Goal: Information Seeking & Learning: Understand process/instructions

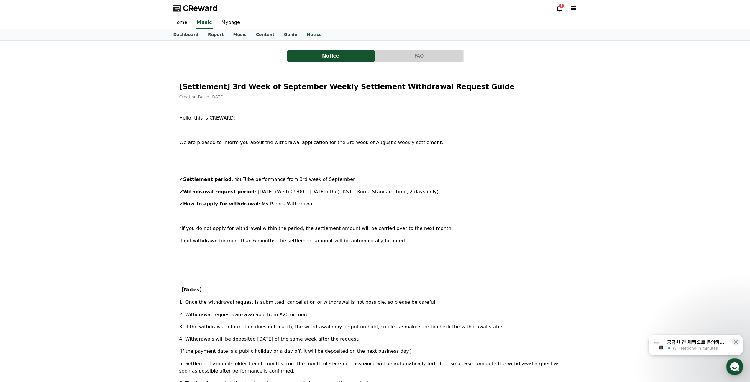
click at [560, 2] on div "CReward 1" at bounding box center [375, 8] width 413 height 17
click at [560, 6] on div "1" at bounding box center [561, 6] width 5 height 5
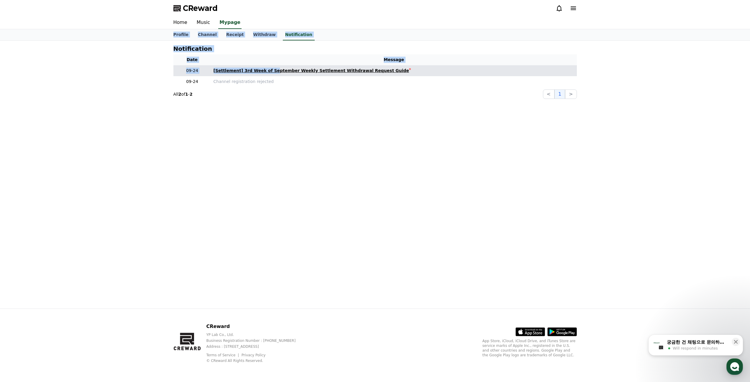
drag, startPoint x: 144, startPoint y: 30, endPoint x: 275, endPoint y: 70, distance: 137.6
click at [275, 70] on div "CReward Home Music Mypage Profile Channel Receipt Withdraw Notification Notific…" at bounding box center [375, 191] width 750 height 382
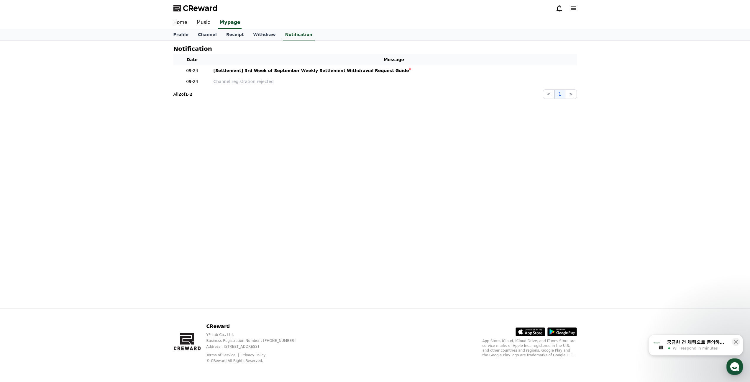
click at [657, 86] on div "Notification Date Message 09-24 [Settlement] 3rd Week of September Weekly Settl…" at bounding box center [375, 174] width 750 height 267
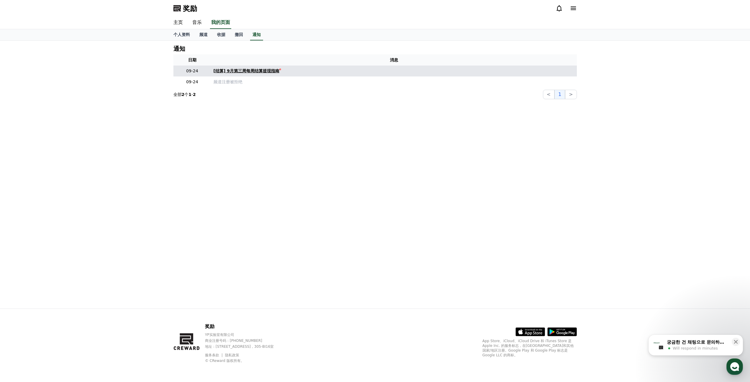
click at [256, 70] on font "[结算] 9月第三周每周结算提现指南" at bounding box center [247, 70] width 66 height 5
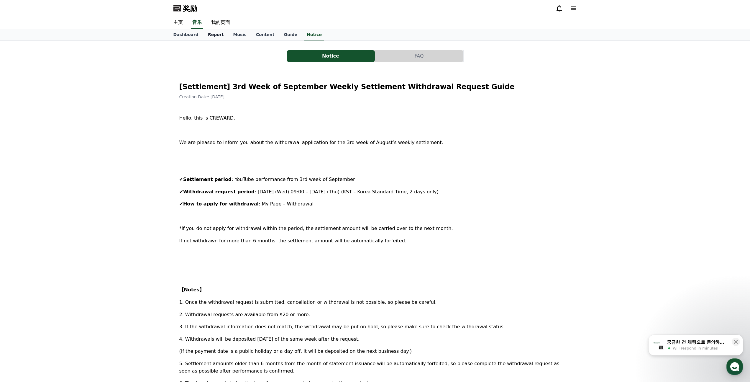
click at [211, 37] on link "Report" at bounding box center [215, 34] width 25 height 11
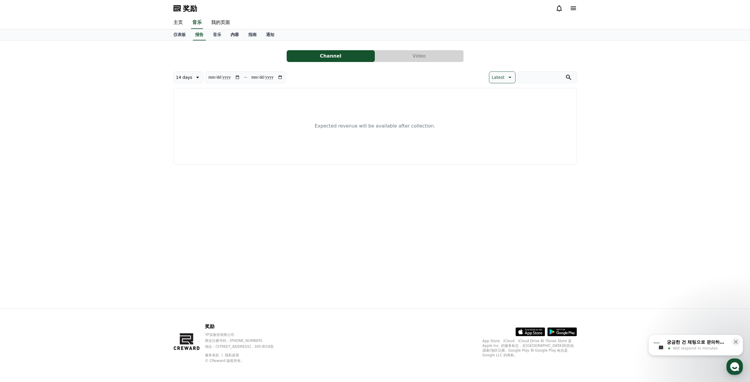
click at [238, 37] on div "仪表板 报告 音乐 内容 指南 通知" at bounding box center [375, 34] width 413 height 11
